Goal: Task Accomplishment & Management: Use online tool/utility

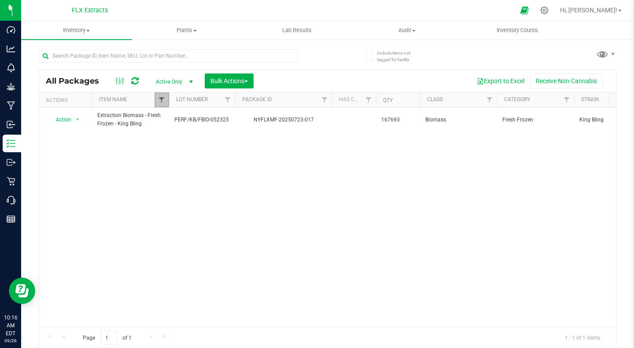
click at [164, 101] on span "Filter" at bounding box center [161, 99] width 7 height 7
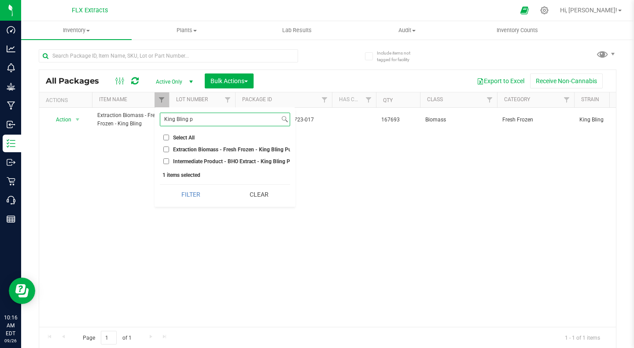
scroll to position [0, 12]
type input "King Bling p"
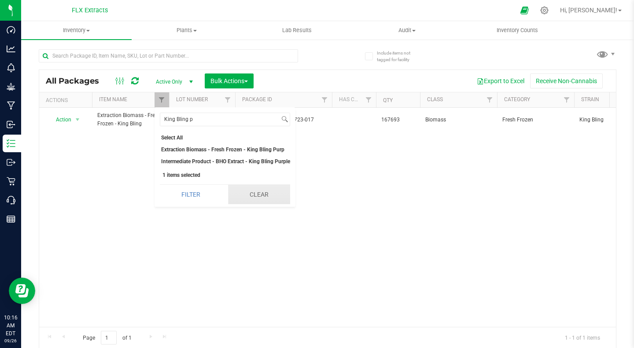
click at [266, 200] on button "Clear" at bounding box center [259, 194] width 62 height 19
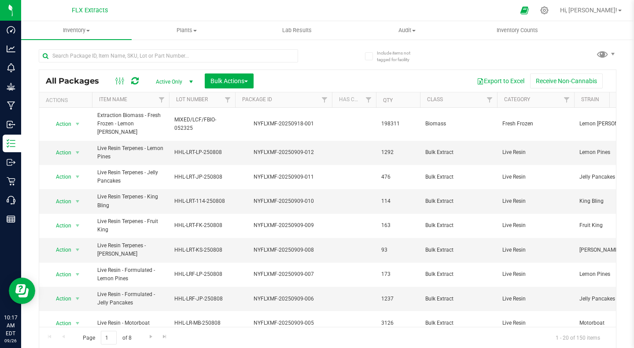
click at [234, 100] on div at bounding box center [235, 99] width 4 height 15
click at [228, 100] on span "Filter" at bounding box center [227, 99] width 7 height 7
type input "k"
click at [308, 82] on div "Export to Excel Receive Non-Cannabis" at bounding box center [434, 80] width 349 height 15
click at [161, 98] on span "Filter" at bounding box center [161, 99] width 7 height 7
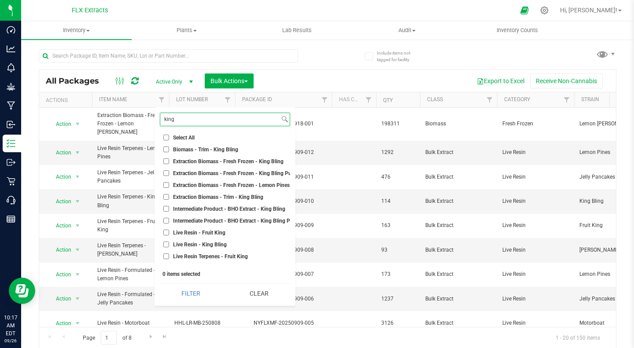
type input "king"
click at [165, 173] on input "Extraction Biomass - Fresh Frozen - King Bling Purp" at bounding box center [166, 173] width 6 height 6
checkbox input "true"
click at [187, 295] on button "Filter" at bounding box center [191, 293] width 62 height 19
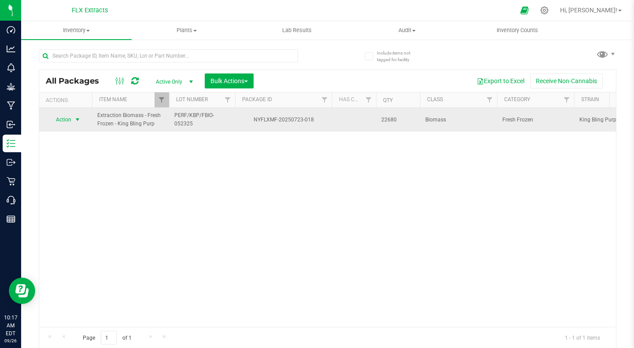
click at [74, 121] on span "select" at bounding box center [77, 119] width 7 height 7
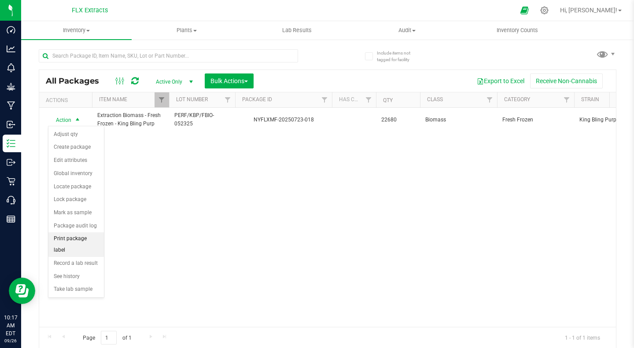
click at [86, 239] on li "Print package label" at bounding box center [75, 244] width 55 height 24
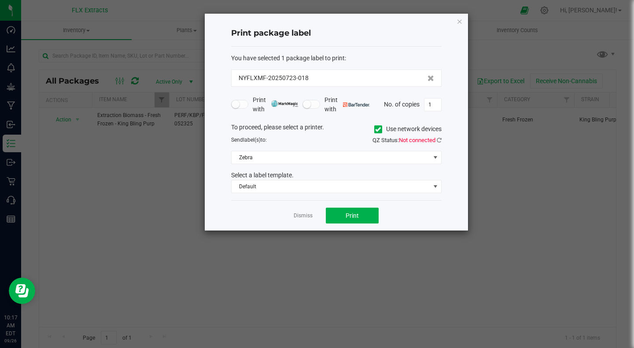
click at [377, 129] on icon at bounding box center [378, 129] width 6 height 0
click at [0, 0] on input "Use network devices" at bounding box center [0, 0] width 0 height 0
click at [367, 151] on span at bounding box center [330, 157] width 198 height 12
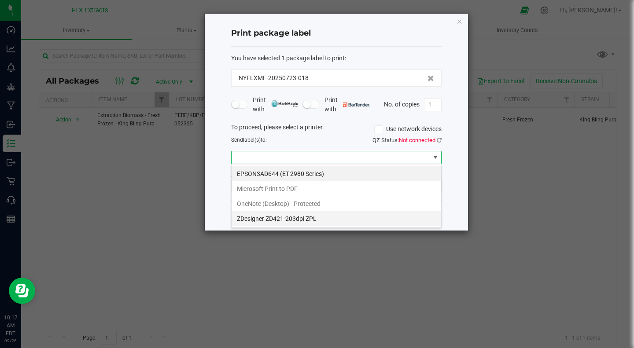
scroll to position [13, 210]
click at [282, 218] on ZPL "ZDesigner ZD421-203dpi ZPL" at bounding box center [335, 218] width 209 height 15
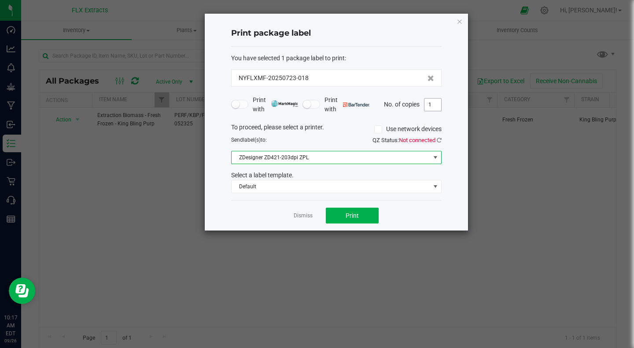
click at [433, 105] on input "1" at bounding box center [432, 105] width 17 height 12
type input "9"
click at [345, 127] on div "To proceed, please select a printer. Use network devices" at bounding box center [336, 129] width 224 height 13
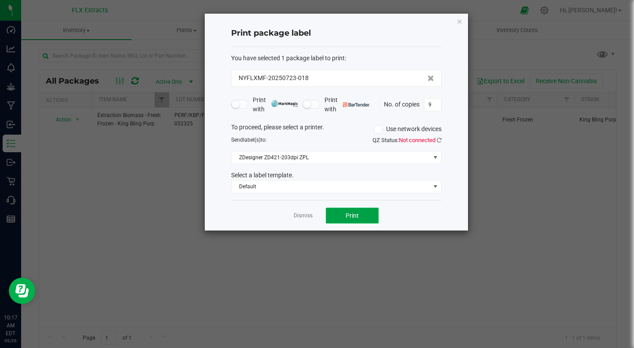
click at [347, 218] on span "Print" at bounding box center [351, 215] width 13 height 7
click at [301, 218] on link "Dismiss" at bounding box center [303, 215] width 19 height 7
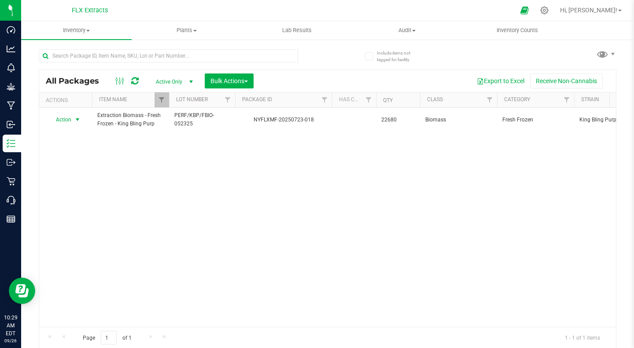
click at [196, 211] on div "Action Action Adjust qty Create package Edit attributes Global inventory Locate…" at bounding box center [327, 217] width 576 height 219
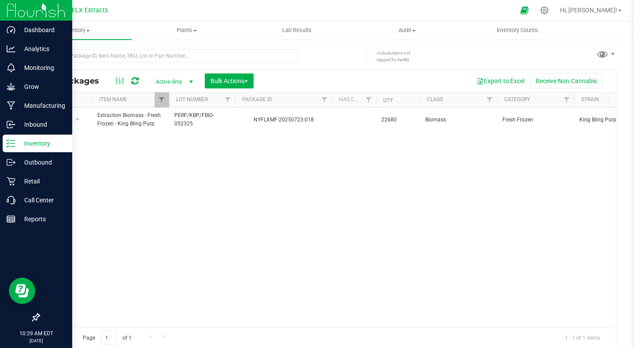
click at [36, 9] on img at bounding box center [36, 10] width 59 height 21
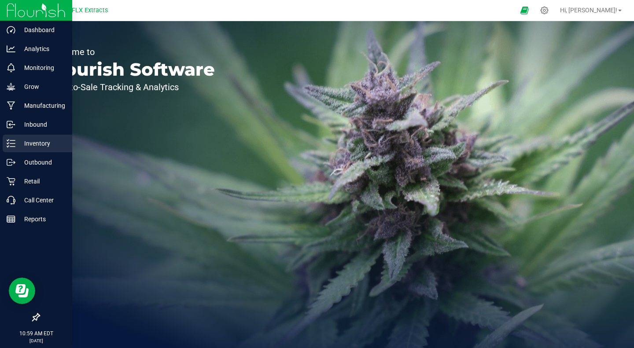
click at [40, 146] on p "Inventory" at bounding box center [41, 143] width 53 height 11
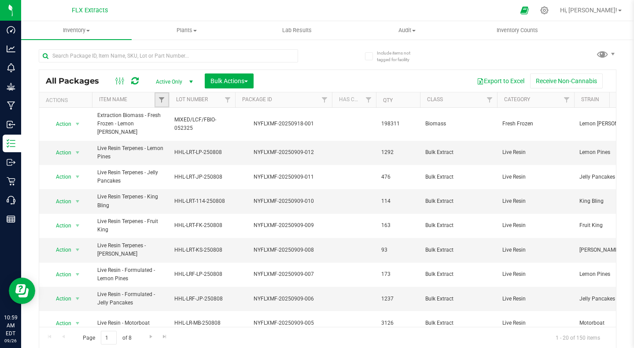
click at [165, 102] on link "Filter" at bounding box center [161, 99] width 15 height 15
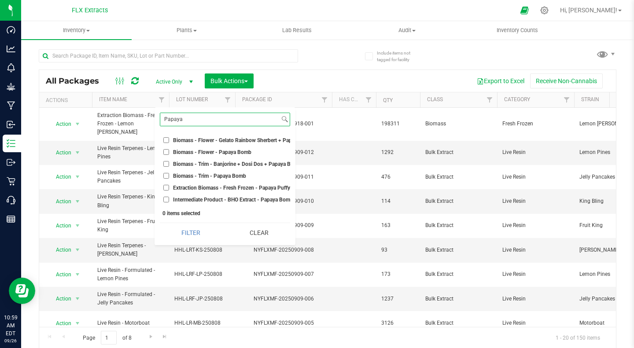
type input "Papaya"
click at [167, 188] on input "Extraction Biomass - Fresh Frozen - Papaya Puffy" at bounding box center [166, 188] width 6 height 6
checkbox input "true"
click at [191, 239] on button "Filter" at bounding box center [191, 232] width 62 height 19
